Goal: Find contact information: Find contact information

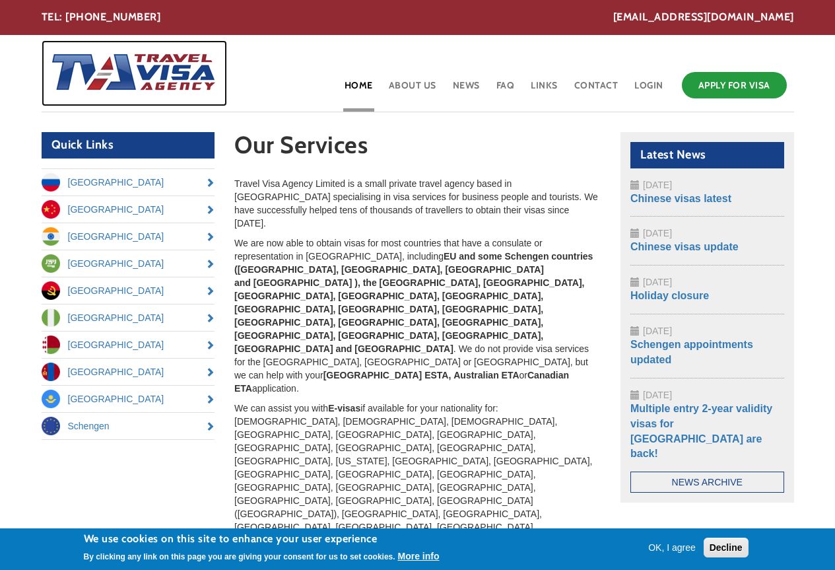
click at [155, 79] on img at bounding box center [130, 73] width 176 height 66
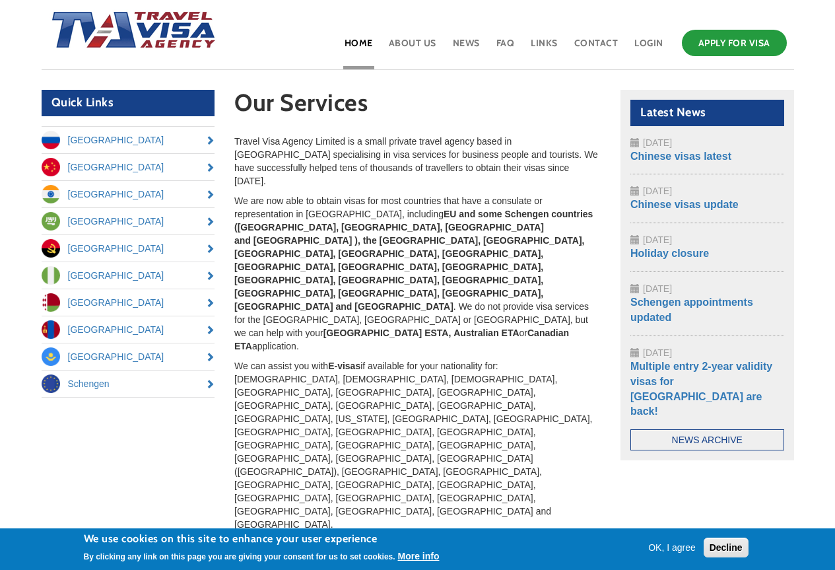
scroll to position [66, 0]
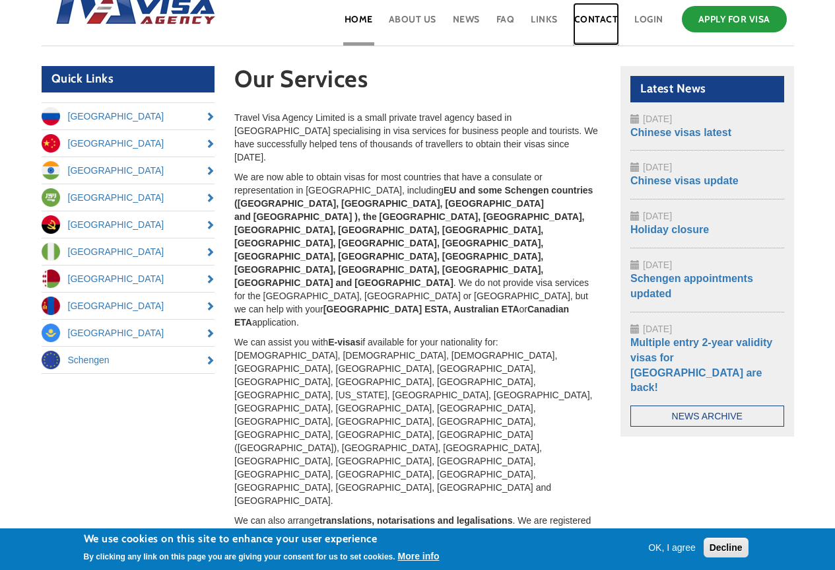
click at [609, 22] on link "Contact" at bounding box center [596, 24] width 47 height 43
